Goal: Find specific page/section: Find specific page/section

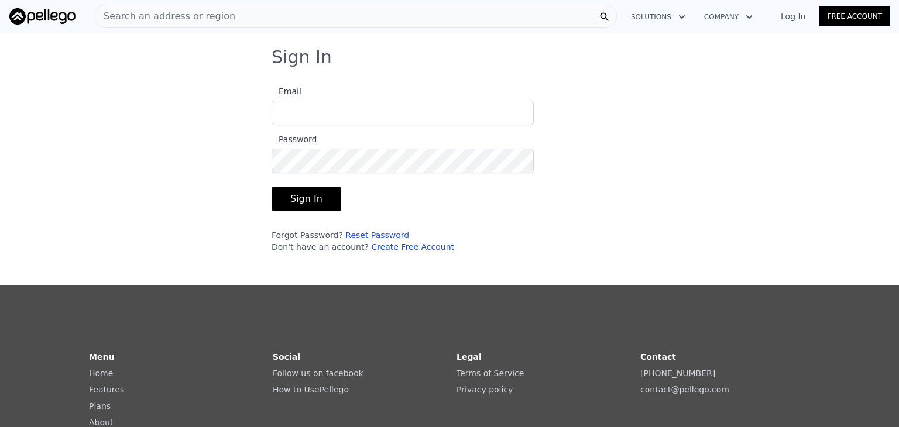
type input "[EMAIL_ADDRESS][DOMAIN_NAME]"
click at [298, 204] on button "Sign In" at bounding box center [307, 198] width 70 height 23
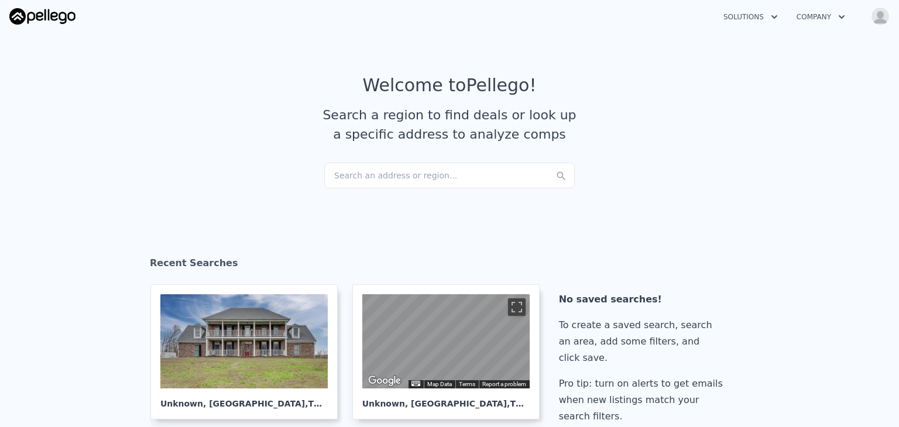
click at [405, 179] on div "Search an address or region..." at bounding box center [449, 176] width 251 height 26
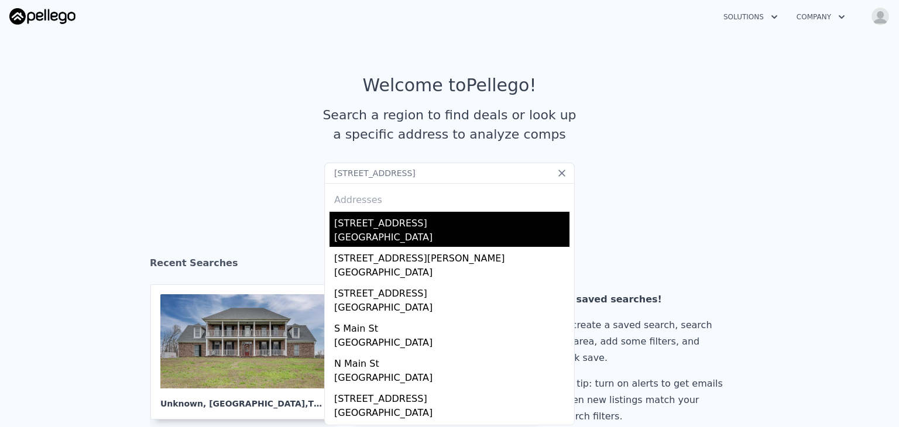
type input "[STREET_ADDRESS]"
click at [370, 224] on div "[STREET_ADDRESS]" at bounding box center [451, 221] width 235 height 19
